Goal: Book appointment/travel/reservation

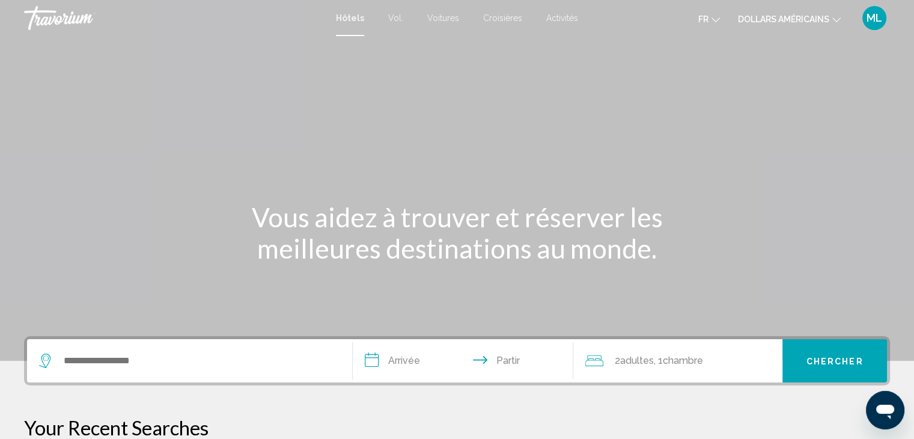
click at [800, 10] on button "dollars américains USD ($) MXN (Mexique$) CAD ($ CA) GBP (£) EUR (€) AUD (A$) N…" at bounding box center [789, 18] width 103 height 17
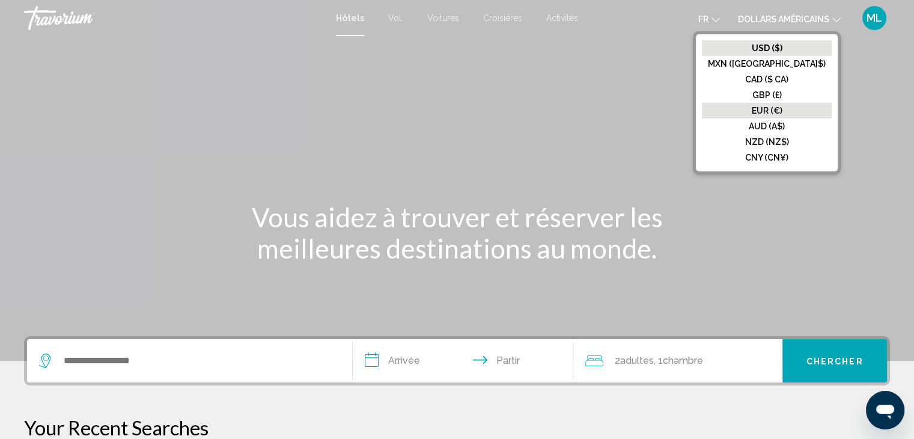
click at [782, 109] on font "EUR (€)" at bounding box center [767, 111] width 31 height 10
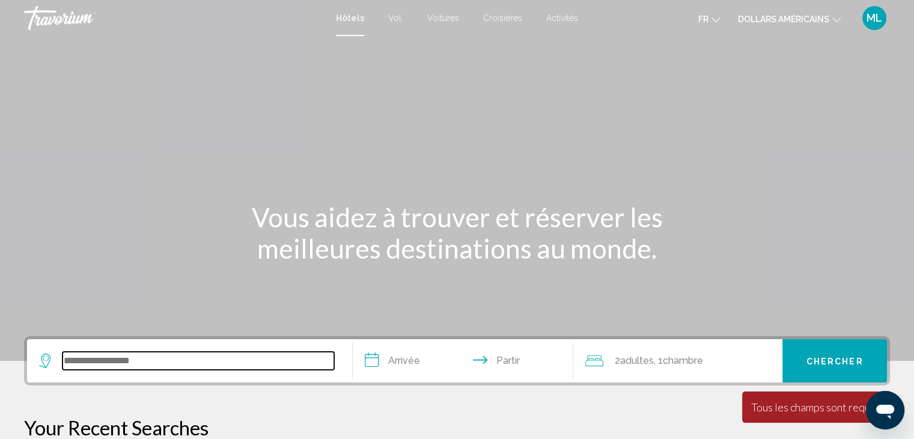
click at [250, 353] on input "Widget de recherche" at bounding box center [198, 360] width 272 height 18
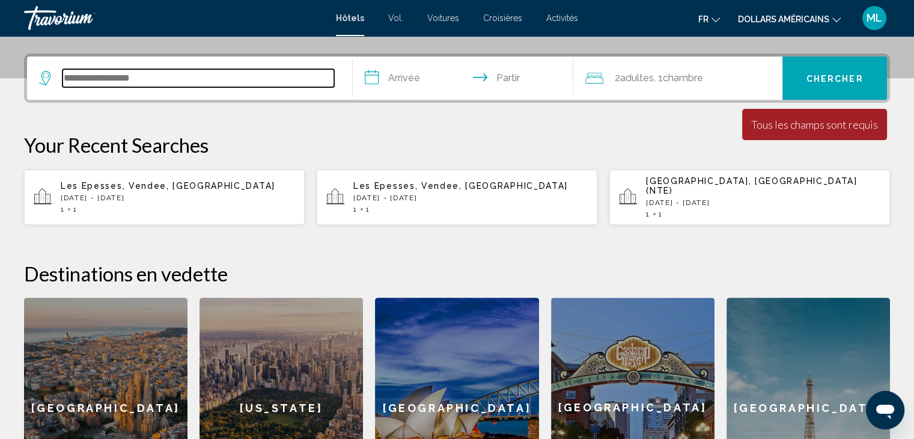
scroll to position [296, 0]
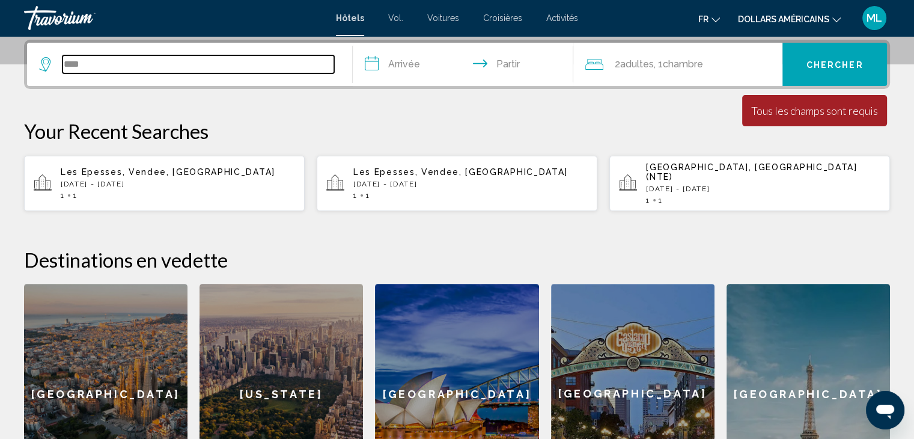
type input "***"
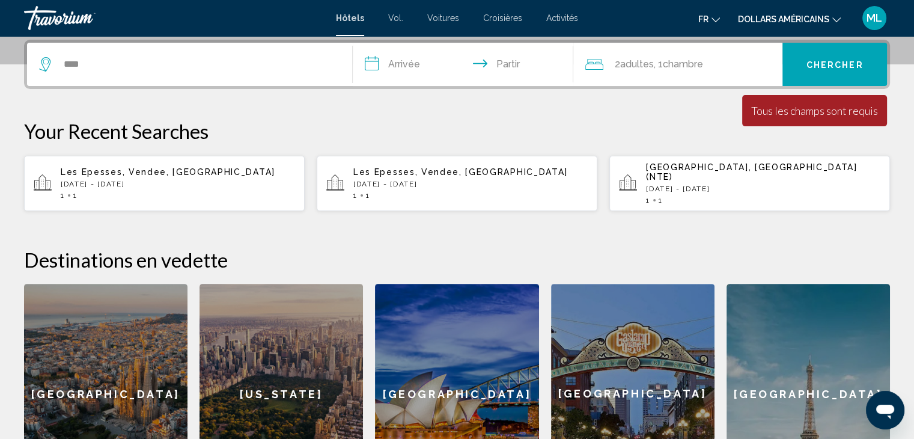
click at [111, 183] on div "Les Epesses, Vendee, France Wed, 03 Sep - Sat, 06 Sep 1 1" at bounding box center [178, 183] width 234 height 32
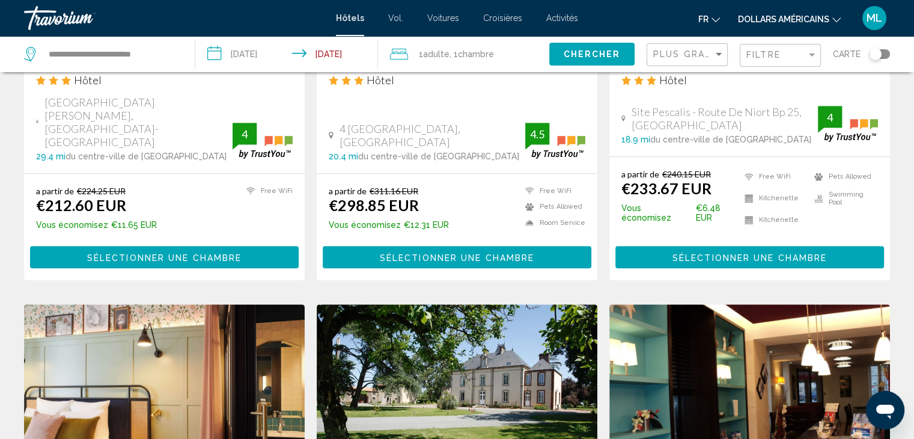
scroll to position [753, 0]
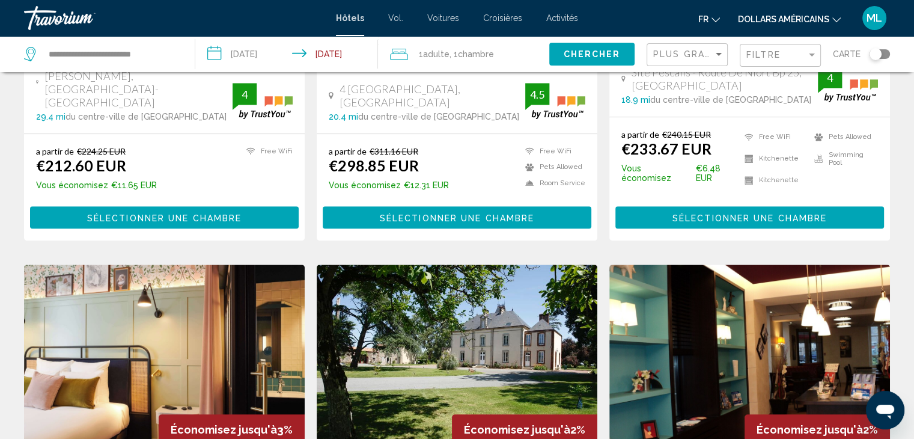
click at [709, 61] on div "Plus grandes économies" at bounding box center [688, 55] width 71 height 22
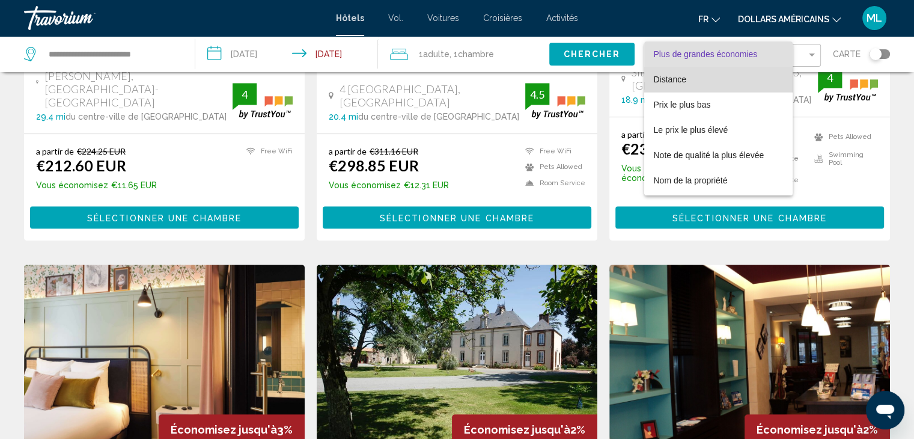
click at [692, 85] on span "Distance" at bounding box center [719, 79] width 130 height 25
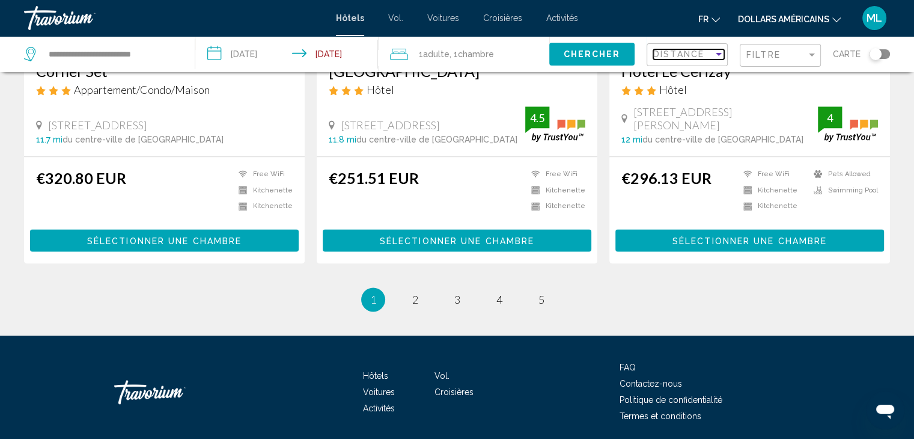
scroll to position [1586, 0]
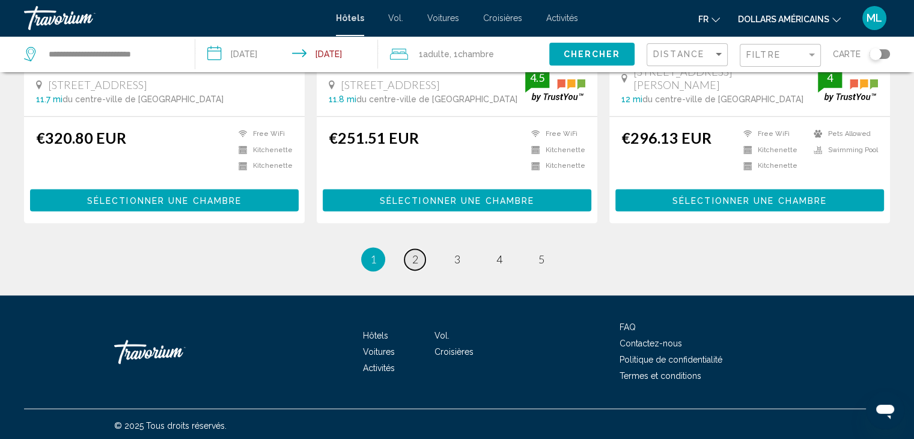
click at [411, 255] on link "page 2" at bounding box center [414, 259] width 21 height 21
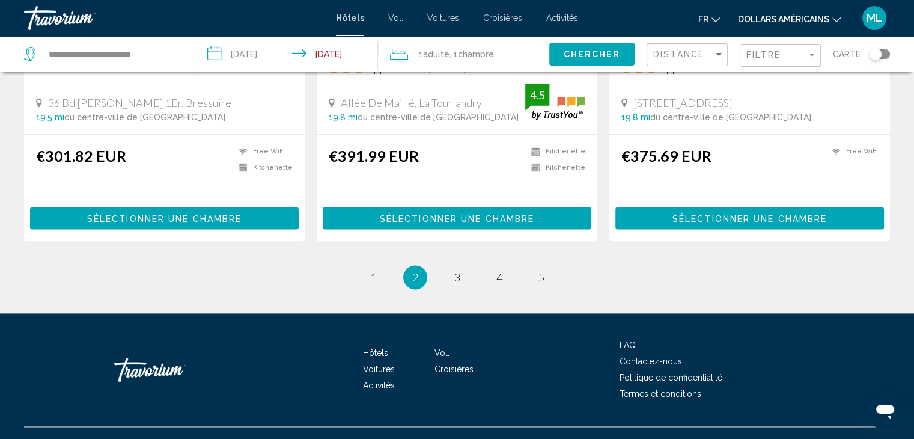
scroll to position [1622, 0]
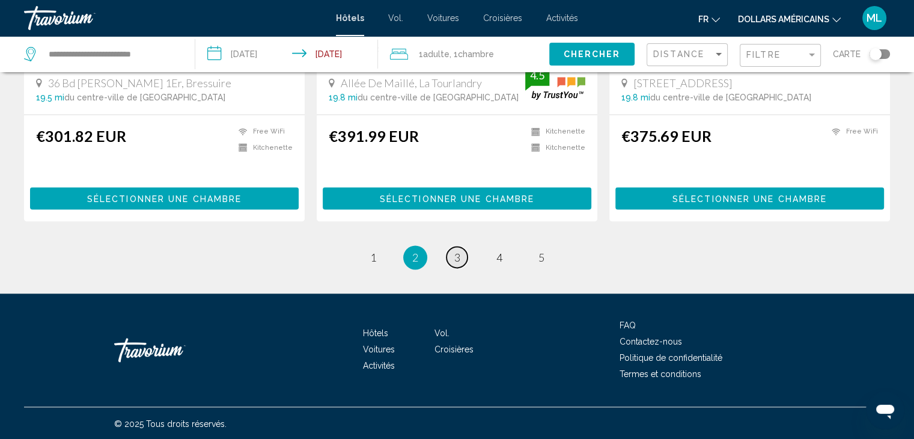
click at [454, 253] on span "3" at bounding box center [457, 257] width 6 height 13
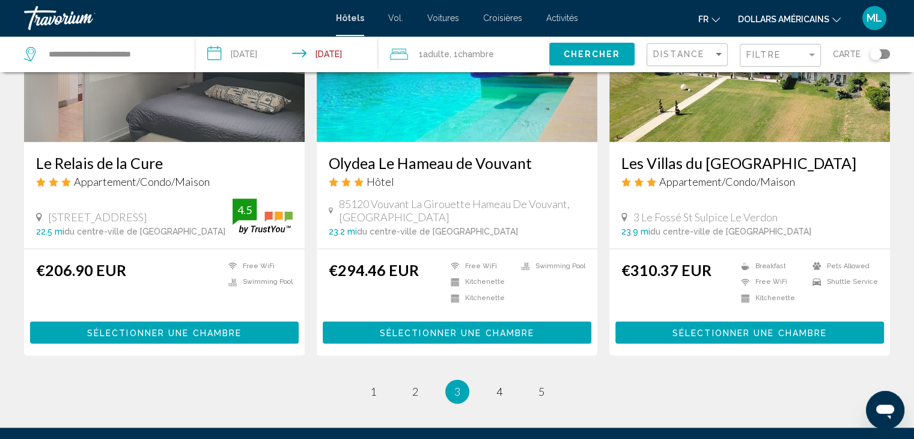
scroll to position [1605, 0]
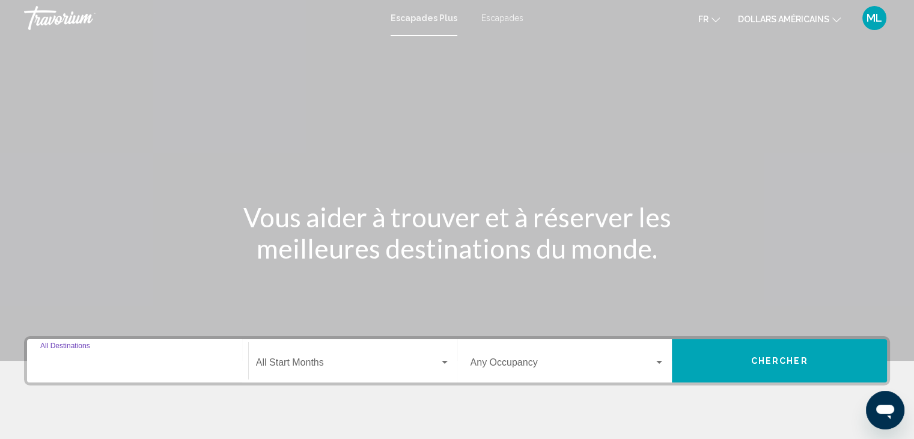
click at [108, 365] on input "Destination All Destinations" at bounding box center [137, 364] width 195 height 11
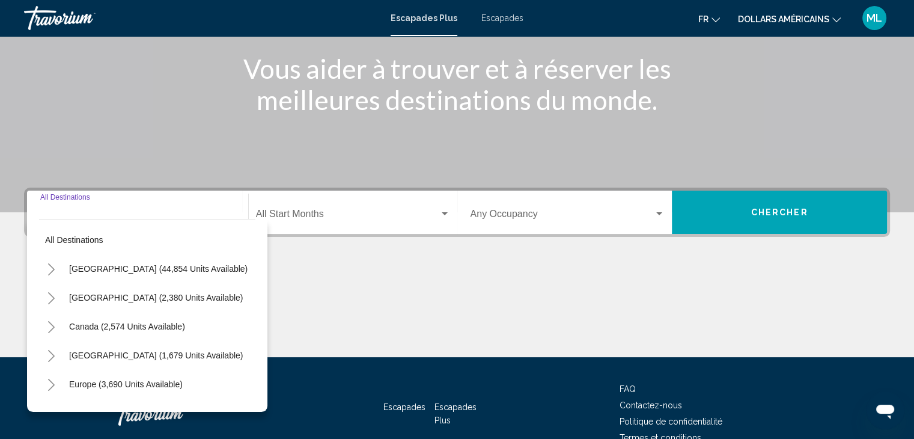
scroll to position [214, 0]
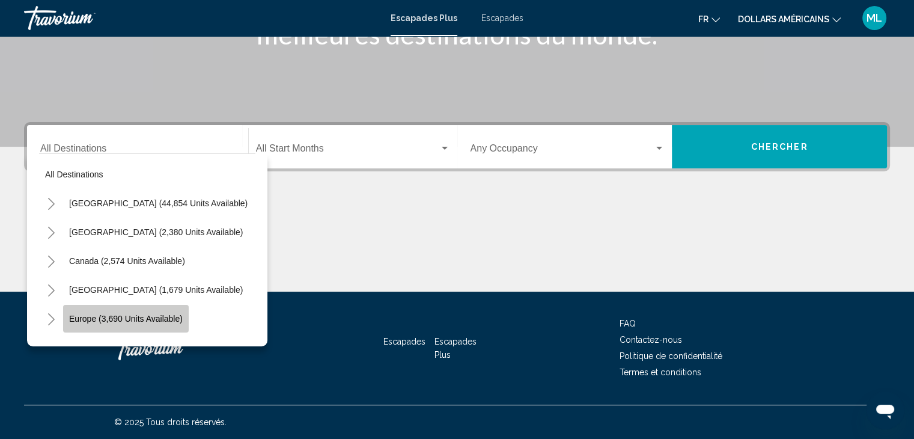
click at [177, 316] on span "Europe (3,690 units available)" at bounding box center [126, 319] width 114 height 10
type input "**********"
